Goal: Find specific page/section: Find specific page/section

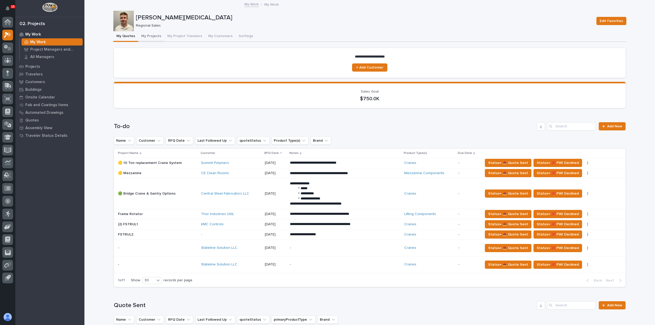
click at [146, 34] on button "My Projects" at bounding box center [151, 36] width 26 height 11
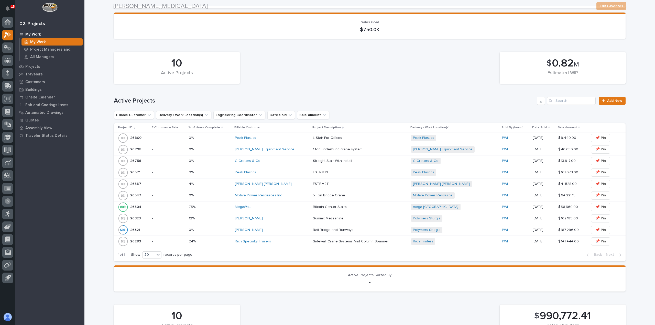
scroll to position [77, 0]
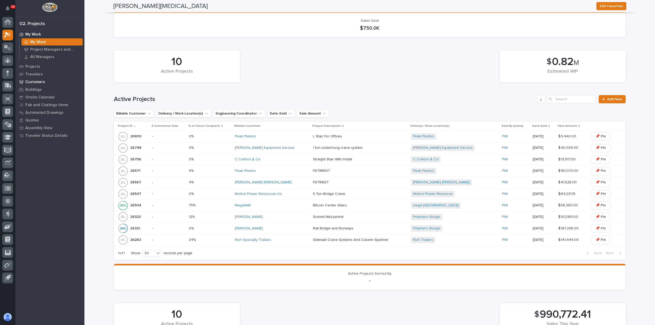
click at [37, 82] on p "Customers" at bounding box center [35, 82] width 20 height 5
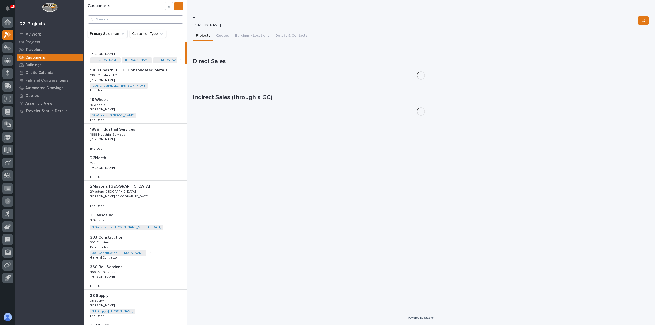
click at [125, 19] on input "Search" at bounding box center [136, 19] width 96 height 8
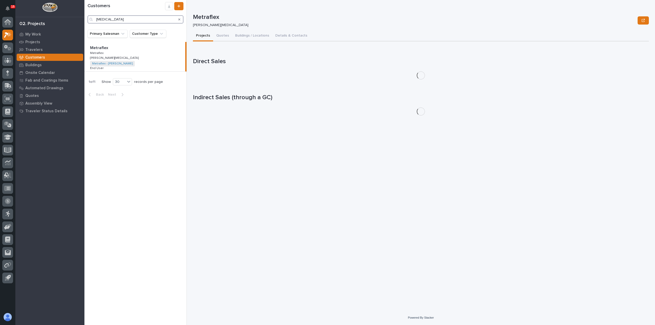
type input "[MEDICAL_DATA]"
click at [133, 55] on div "Metraflex Metraflex Metraflex Metraflex [PERSON_NAME][MEDICAL_DATA] [PERSON_NAM…" at bounding box center [134, 56] width 101 height 29
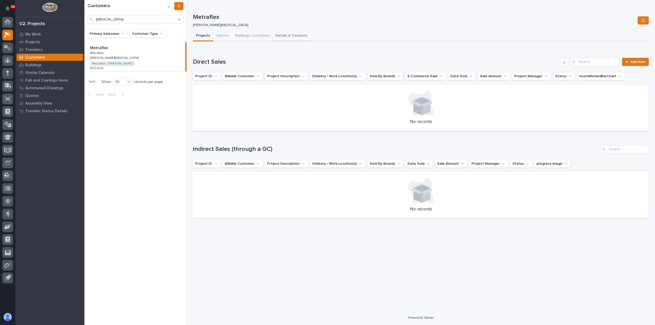
click at [289, 35] on button "Details & Contacts" at bounding box center [291, 36] width 38 height 11
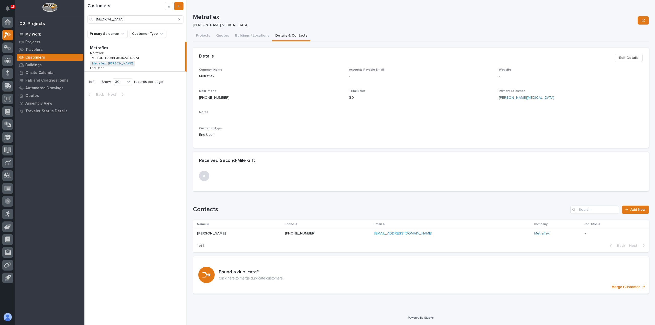
click at [33, 33] on p "My Work" at bounding box center [33, 34] width 16 height 5
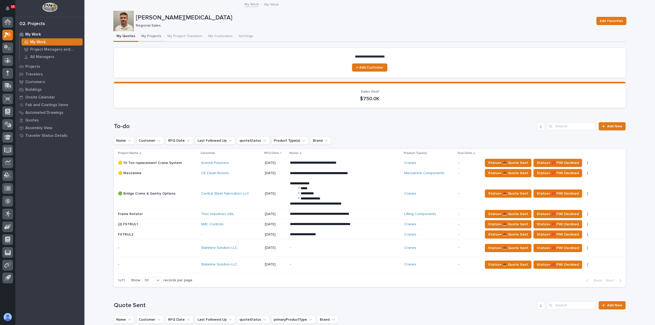
click at [151, 39] on button "My Projects" at bounding box center [151, 36] width 26 height 11
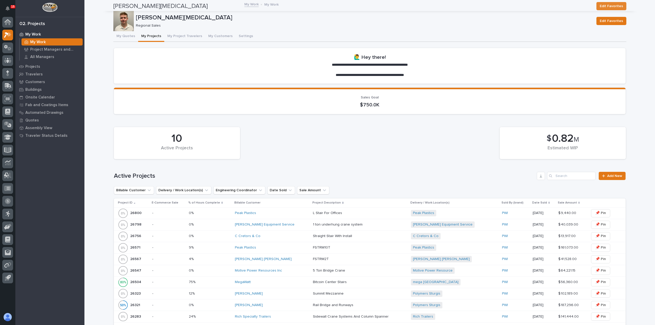
scroll to position [358, 0]
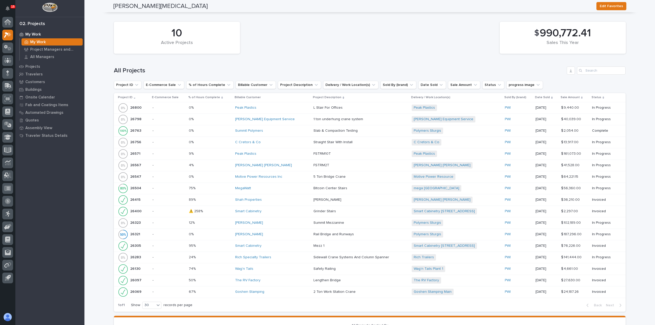
click at [264, 235] on div "[PERSON_NAME]" at bounding box center [272, 234] width 74 height 8
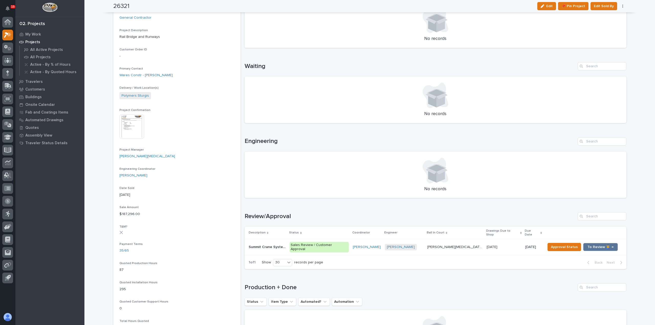
scroll to position [128, 0]
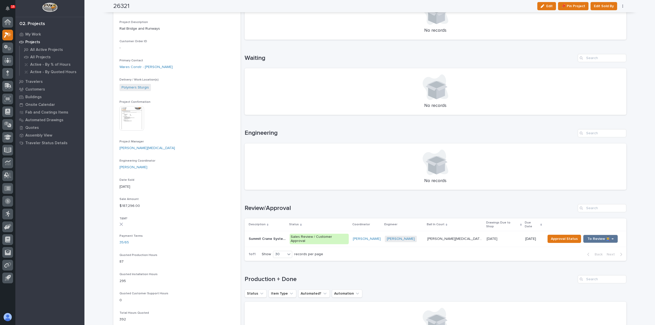
click at [487, 127] on div "Loading... Saving… Engineering No records" at bounding box center [436, 156] width 382 height 75
click at [351, 233] on td "Sales Review / Customer Approval" at bounding box center [319, 239] width 63 height 16
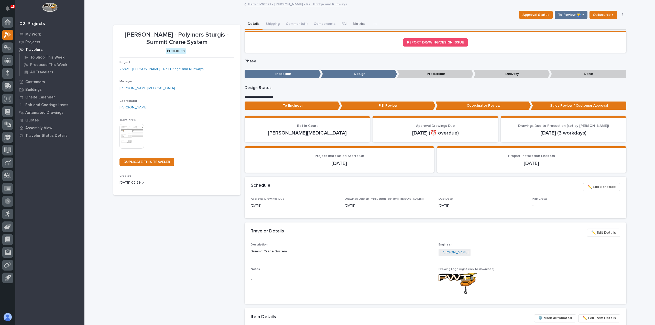
click at [351, 24] on button "Metrics" at bounding box center [359, 24] width 19 height 11
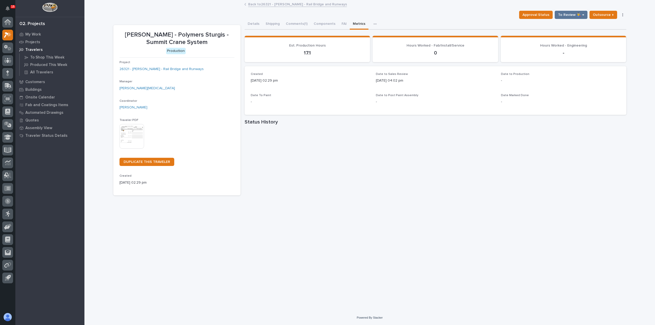
click at [283, 4] on link "Back to 26321 - [PERSON_NAME] - Rail Bridge and Runways" at bounding box center [297, 4] width 99 height 6
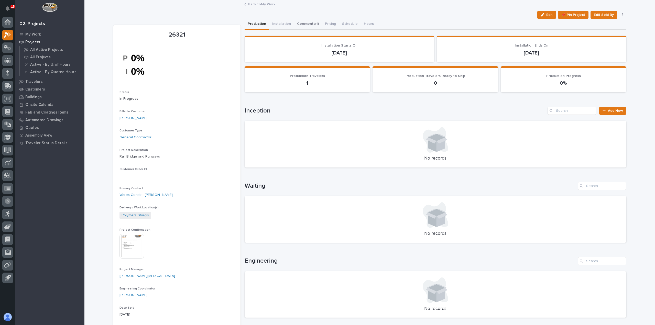
click at [305, 26] on button "Comments (1)" at bounding box center [308, 24] width 28 height 11
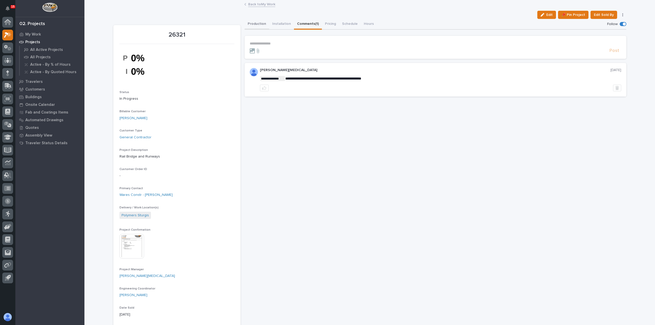
click at [257, 27] on button "Production" at bounding box center [257, 24] width 25 height 11
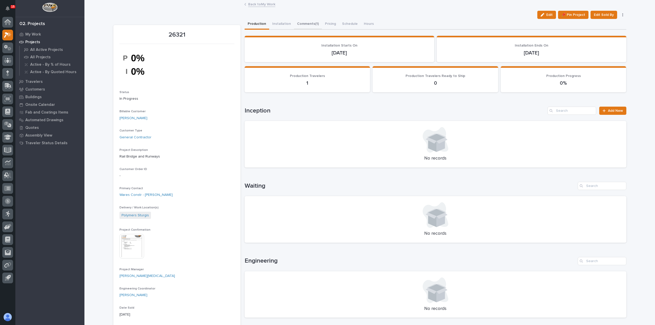
click at [311, 25] on button "Comments (1)" at bounding box center [308, 24] width 28 height 11
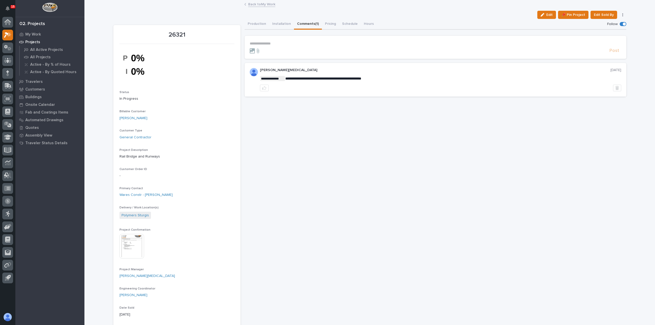
click at [259, 5] on link "Back to My Work" at bounding box center [261, 4] width 27 height 6
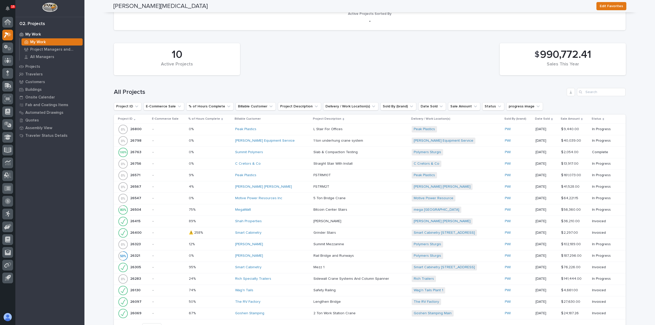
scroll to position [384, 0]
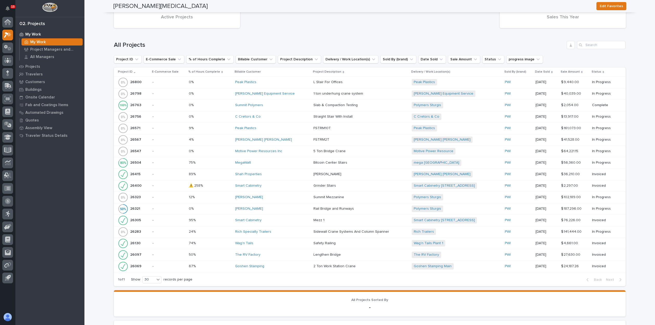
click at [268, 207] on div "[PERSON_NAME]" at bounding box center [272, 209] width 74 height 4
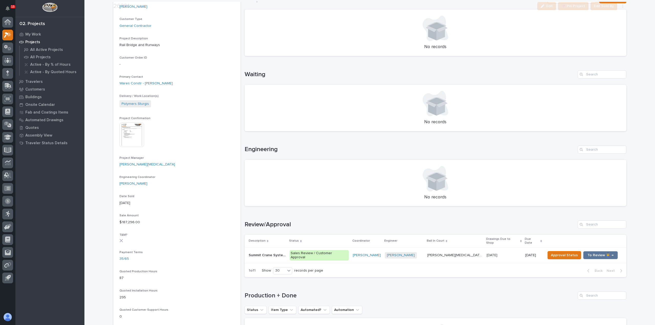
scroll to position [128, 0]
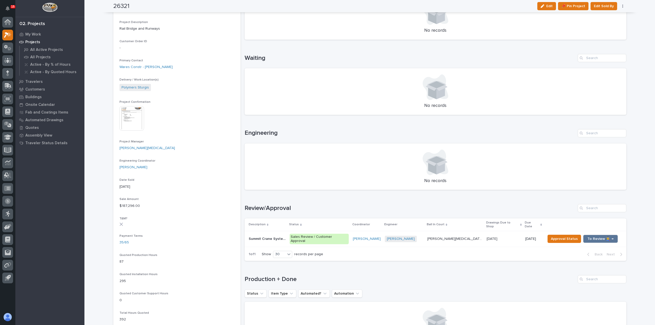
click at [128, 123] on img at bounding box center [132, 118] width 25 height 25
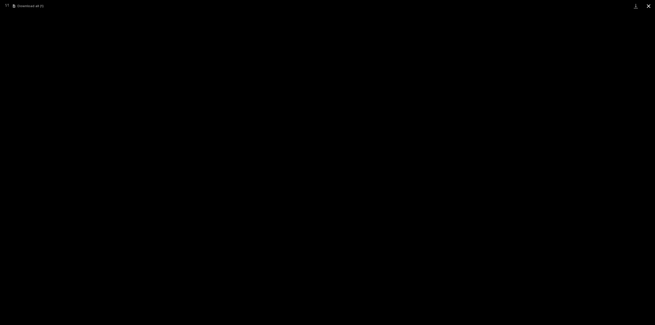
click at [652, 5] on button "Close gallery" at bounding box center [649, 6] width 13 height 12
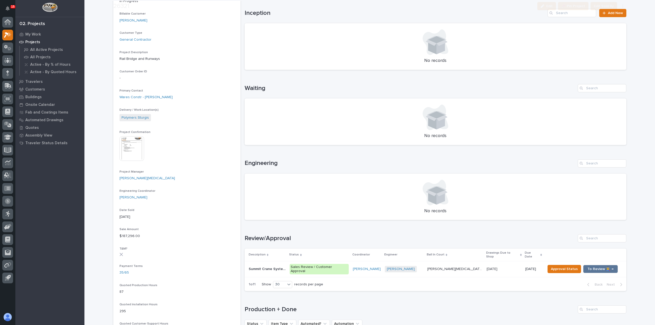
scroll to position [256, 0]
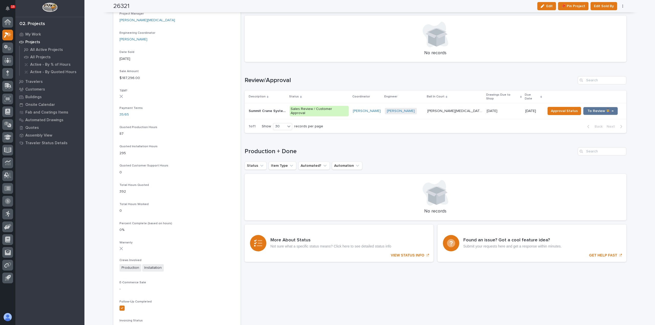
click at [349, 106] on p "Sales Review / Customer Approval" at bounding box center [319, 111] width 59 height 11
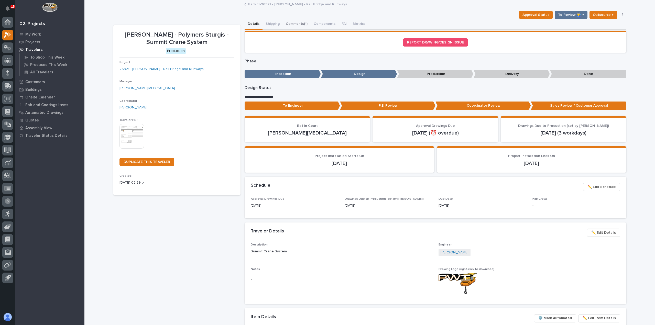
click at [292, 23] on button "Comments (1)" at bounding box center [297, 24] width 28 height 11
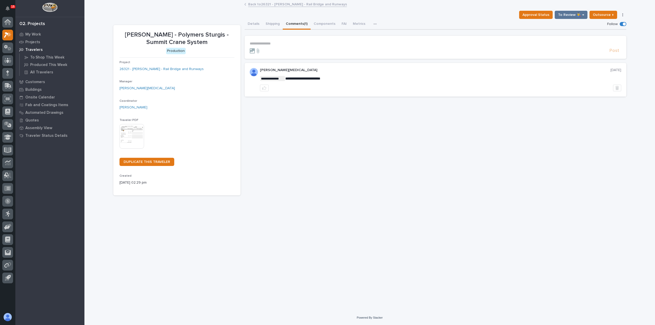
click at [261, 5] on link "Back to 26321 - [PERSON_NAME] - Rail Bridge and Runways" at bounding box center [297, 4] width 99 height 6
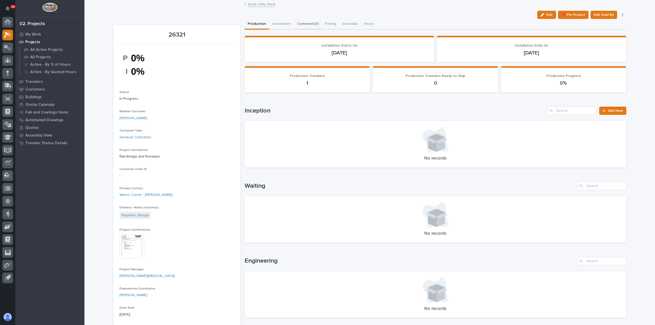
click at [308, 25] on button "Comments (1)" at bounding box center [308, 24] width 28 height 11
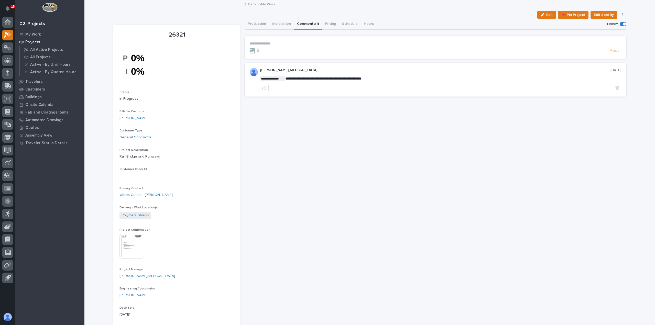
click at [262, 3] on link "Back to My Work" at bounding box center [261, 4] width 27 height 6
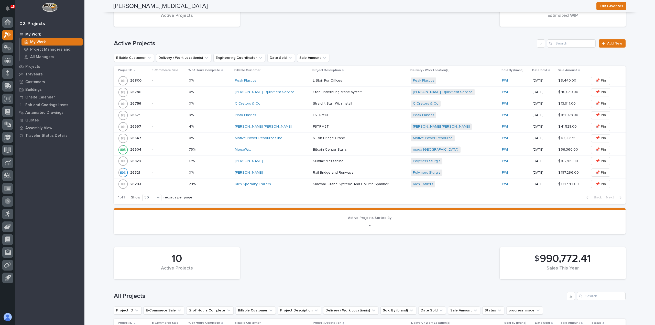
scroll to position [102, 0]
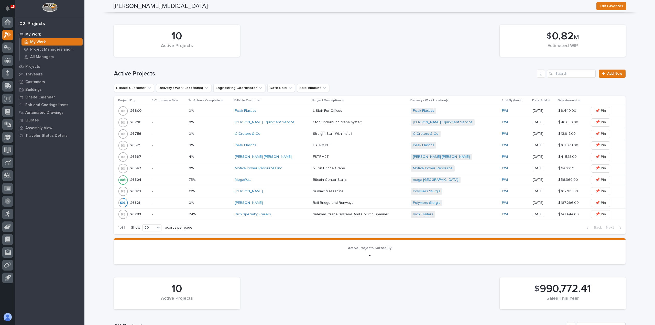
click at [287, 203] on div "[PERSON_NAME]" at bounding box center [272, 203] width 74 height 4
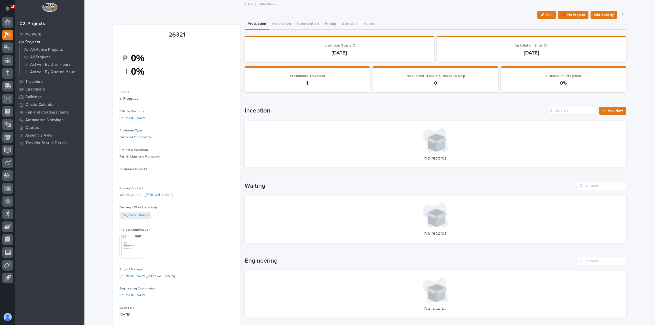
click at [252, 6] on link "Back to My Work" at bounding box center [261, 4] width 27 height 6
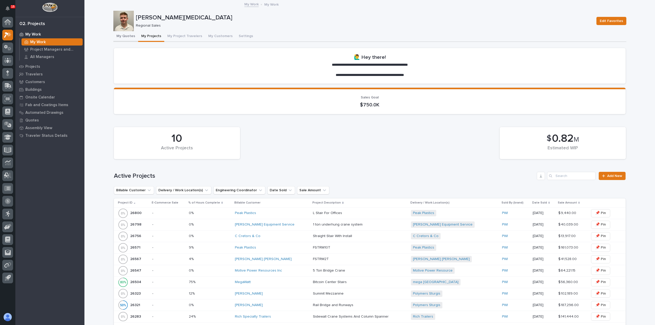
click at [125, 38] on button "My Quotes" at bounding box center [125, 36] width 25 height 11
